Goal: Information Seeking & Learning: Learn about a topic

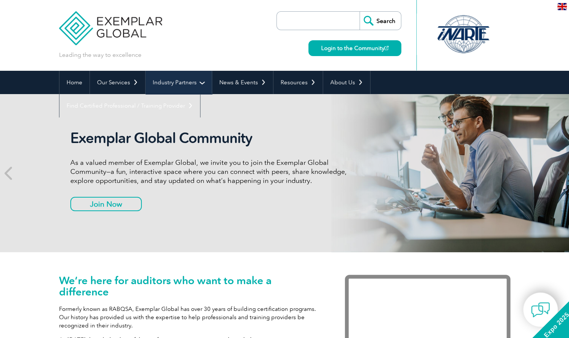
click at [193, 88] on link "Industry Partners" at bounding box center [178, 82] width 66 height 23
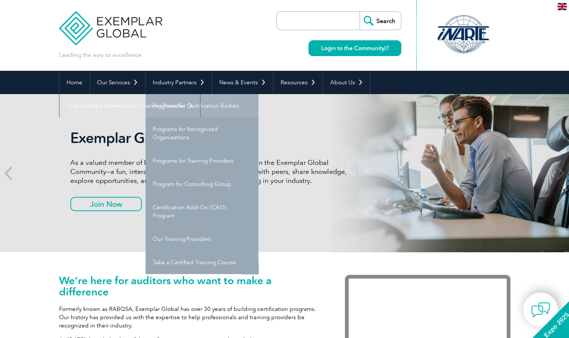
click at [180, 104] on link "Programs for Certification Bodies" at bounding box center [201, 105] width 113 height 23
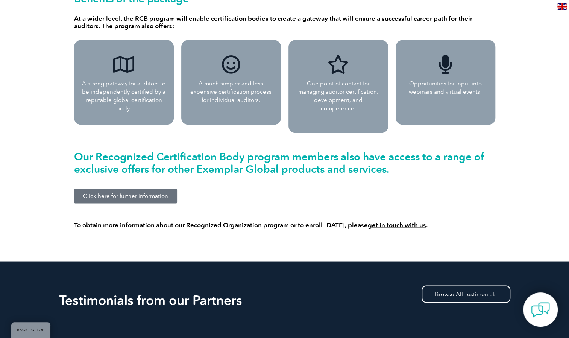
scroll to position [714, 0]
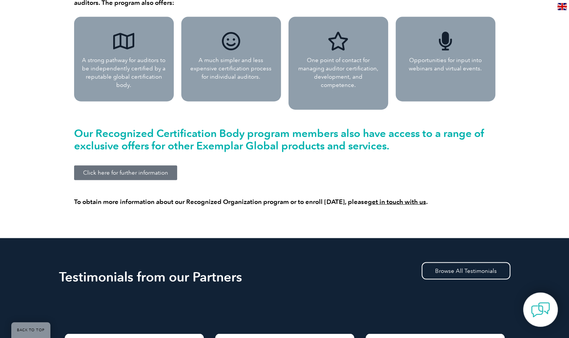
click at [145, 170] on span "Click here for further information" at bounding box center [125, 173] width 85 height 6
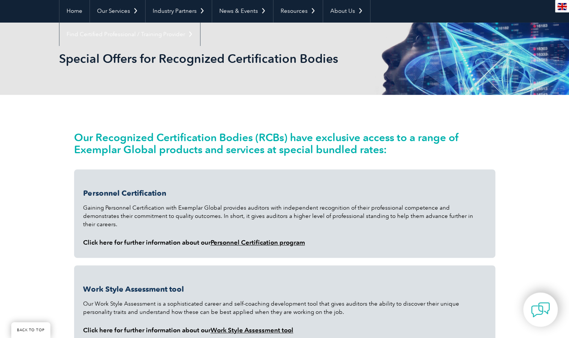
scroll to position [71, 0]
